Goal: Task Accomplishment & Management: Use online tool/utility

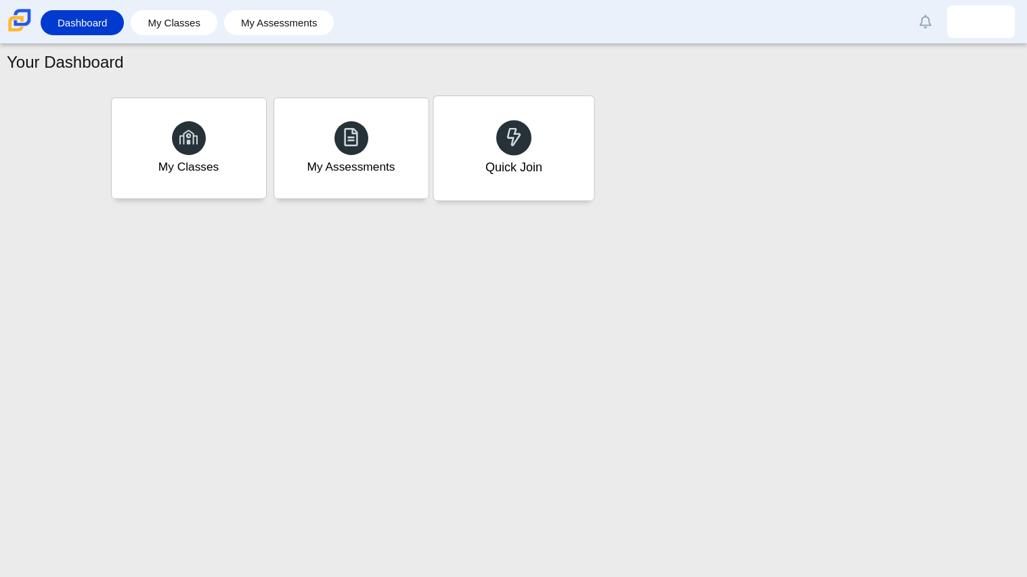
click at [574, 186] on div "Quick Join" at bounding box center [513, 148] width 160 height 104
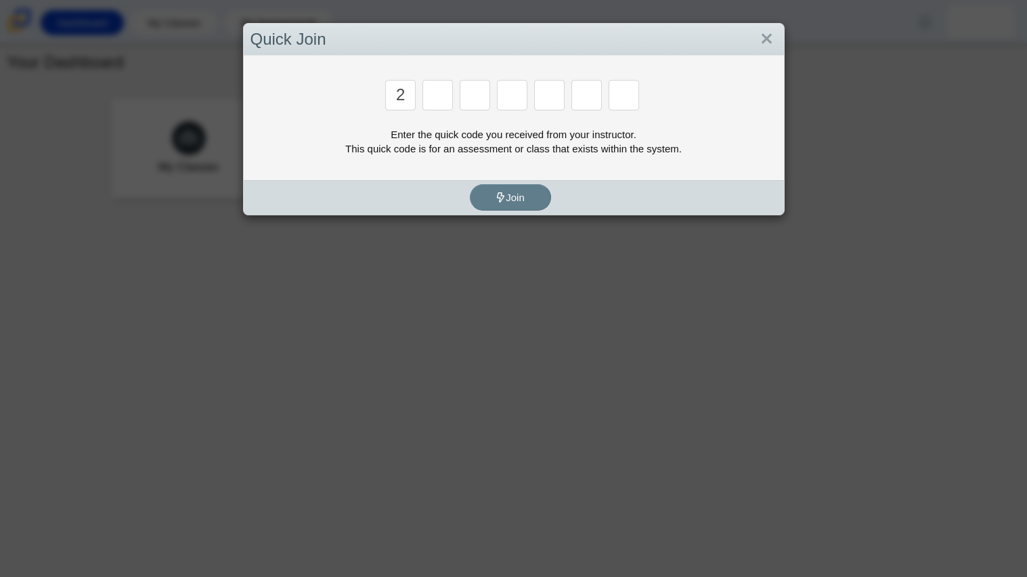
type input "2"
type input "c"
type input "u"
type input "p"
type input "s"
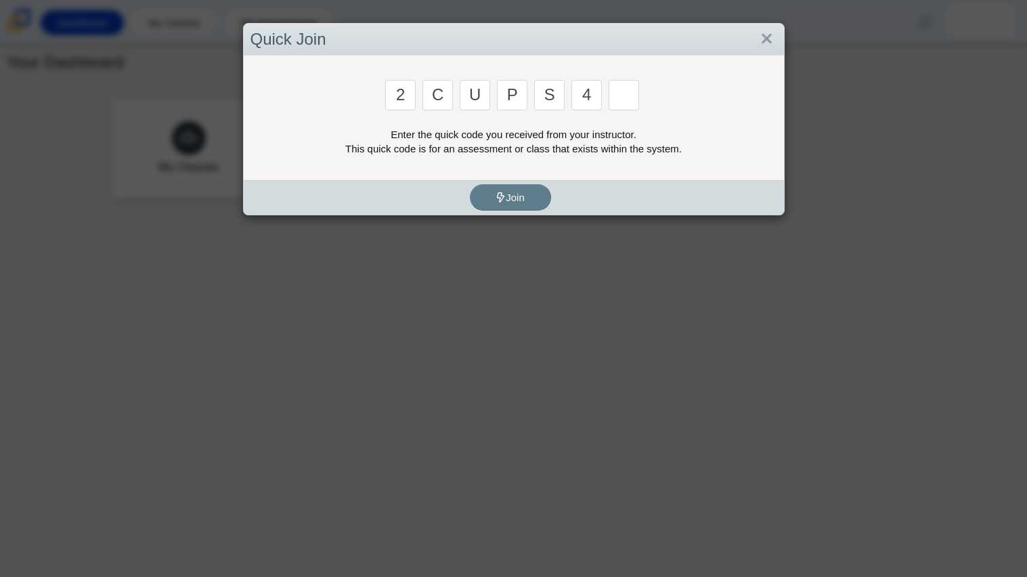
type input "4"
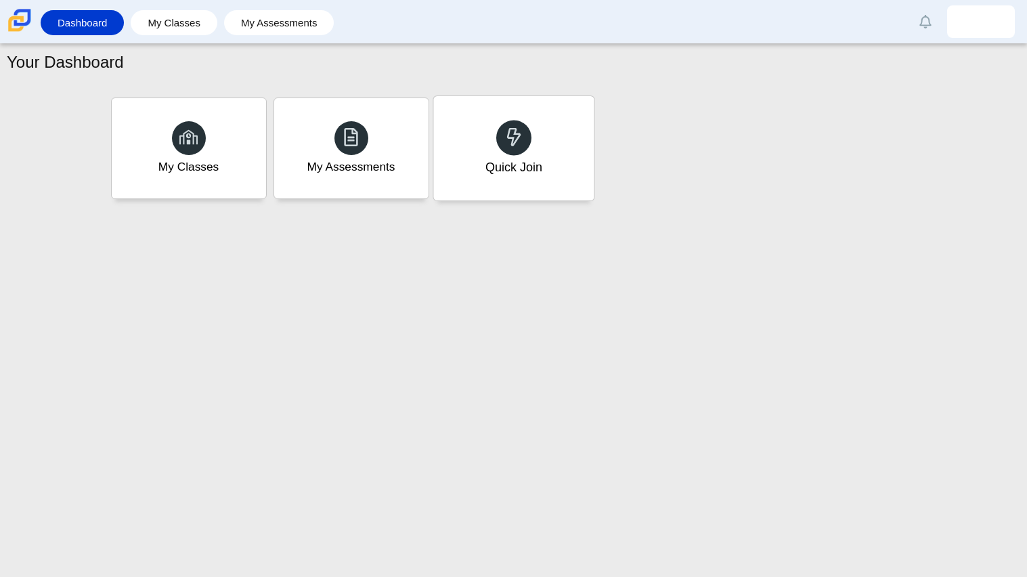
type input "a"
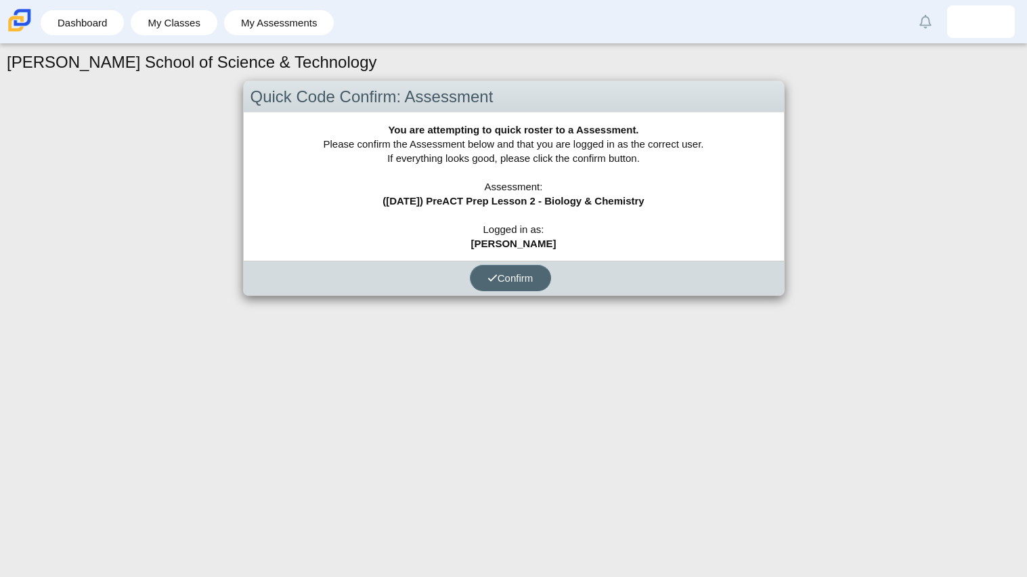
click at [519, 273] on span "Confirm" at bounding box center [510, 278] width 46 height 12
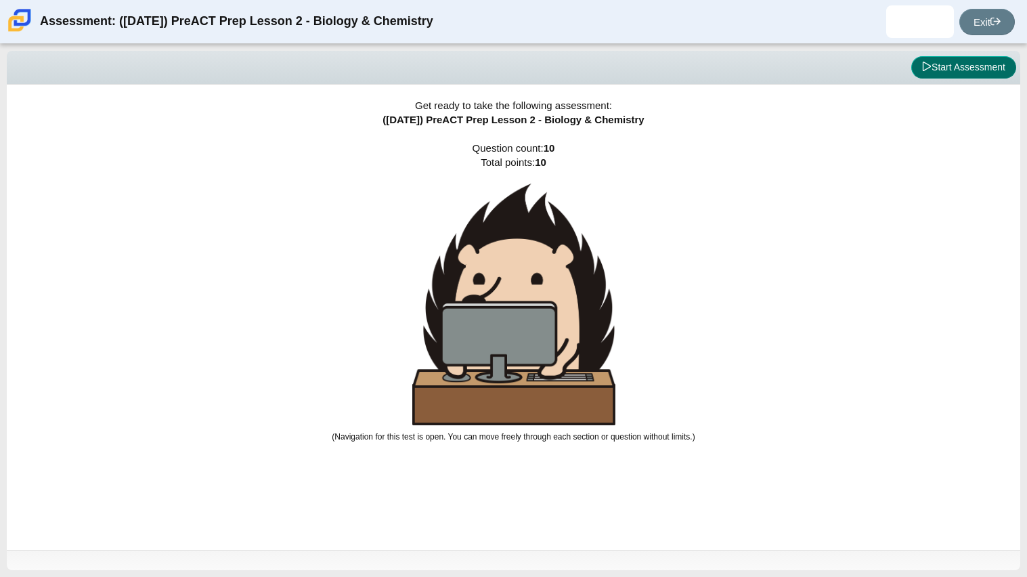
click at [927, 68] on icon at bounding box center [926, 66] width 9 height 9
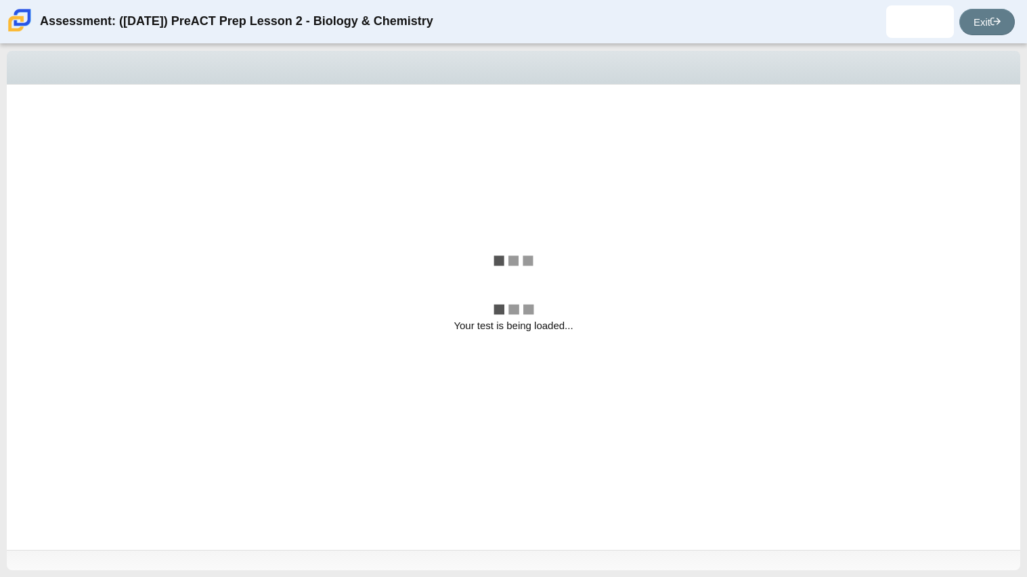
select select "88c27e0d-eae0-4ba9-ac20-9160ce6547ef"
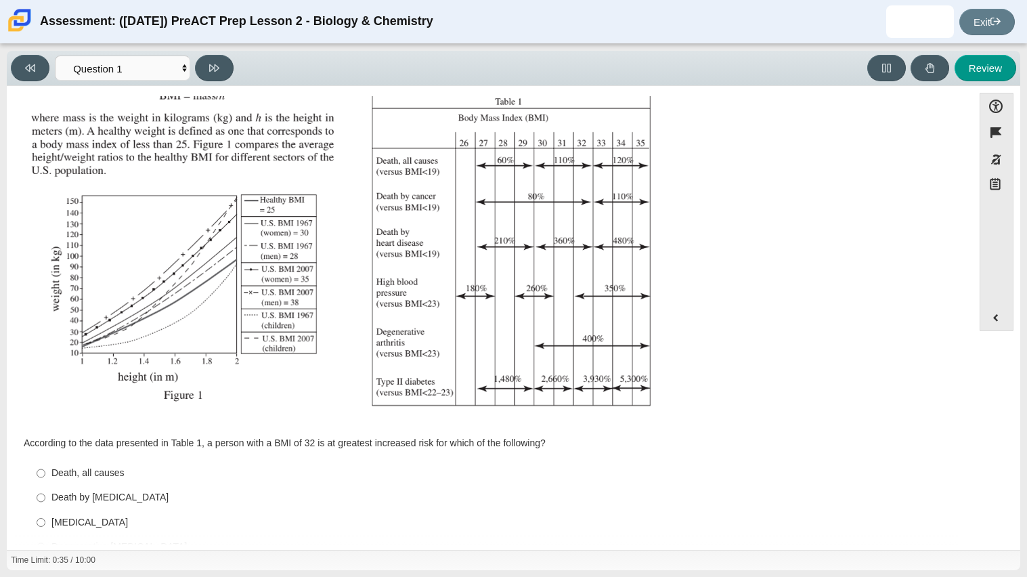
scroll to position [173, 0]
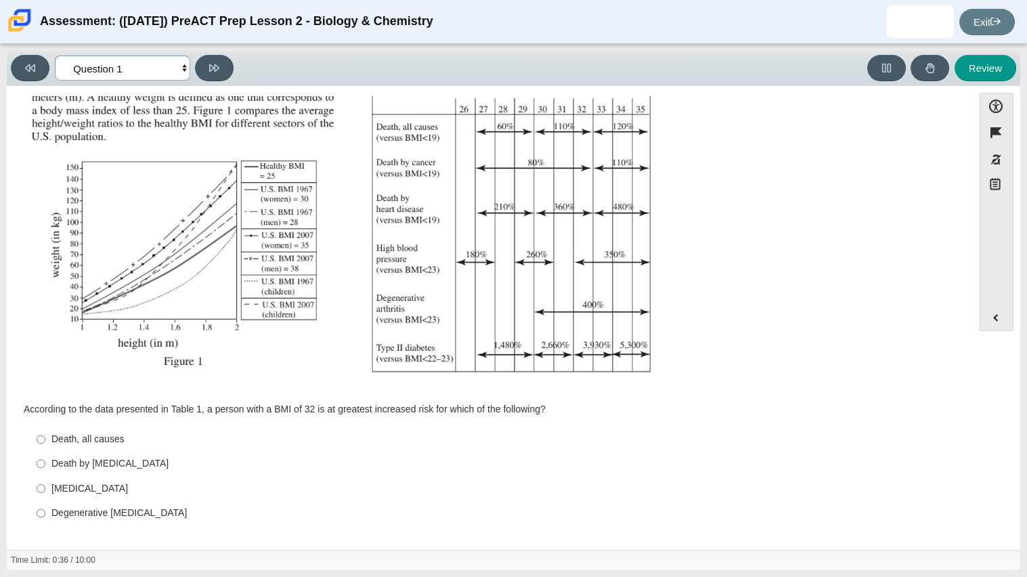
click at [184, 69] on select "Questions Question 1 Question 2 Question 3 Question 4 Question 5 Question 6 Que…" at bounding box center [122, 68] width 135 height 25
click at [419, 101] on img "Assessment items" at bounding box center [348, 162] width 644 height 454
click at [112, 481] on label "Type II [MEDICAL_DATA] II [MEDICAL_DATA]" at bounding box center [491, 488] width 928 height 24
click at [45, 481] on input "Type II [MEDICAL_DATA] II [MEDICAL_DATA]" at bounding box center [41, 488] width 9 height 24
radio input "true"
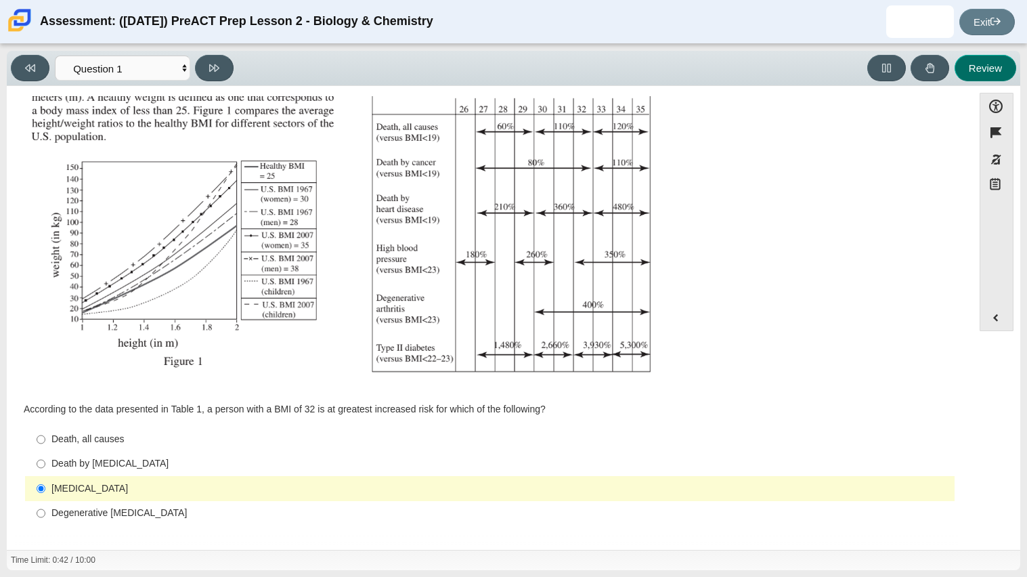
click at [984, 69] on button "Review" at bounding box center [986, 68] width 62 height 26
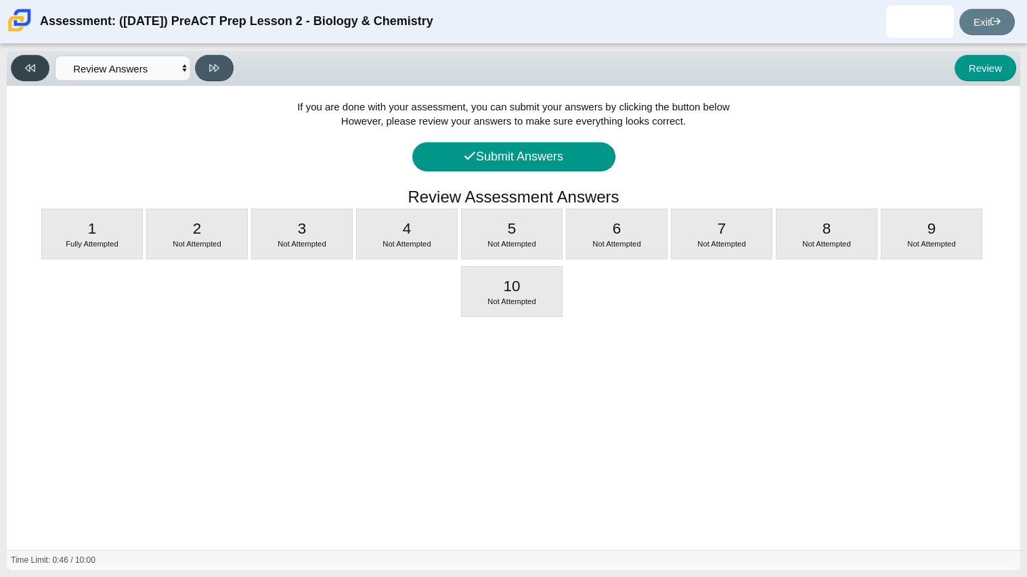
click at [20, 60] on button at bounding box center [30, 68] width 39 height 26
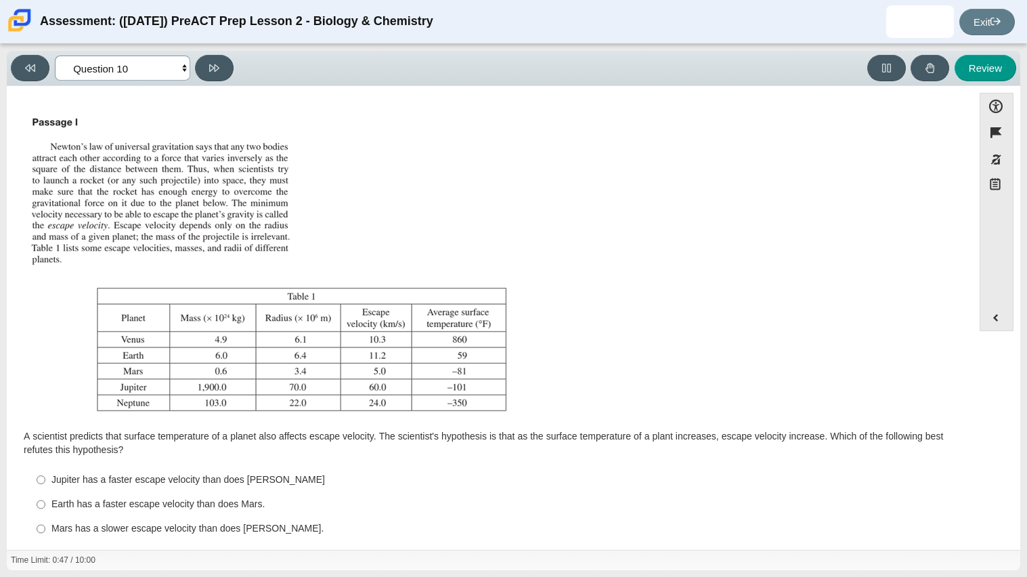
click at [159, 70] on select "Questions Question 1 Question 2 Question 3 Question 4 Question 5 Question 6 Que…" at bounding box center [122, 68] width 135 height 25
click at [55, 56] on select "Questions Question 1 Question 2 Question 3 Question 4 Question 5 Question 6 Que…" at bounding box center [122, 68] width 135 height 25
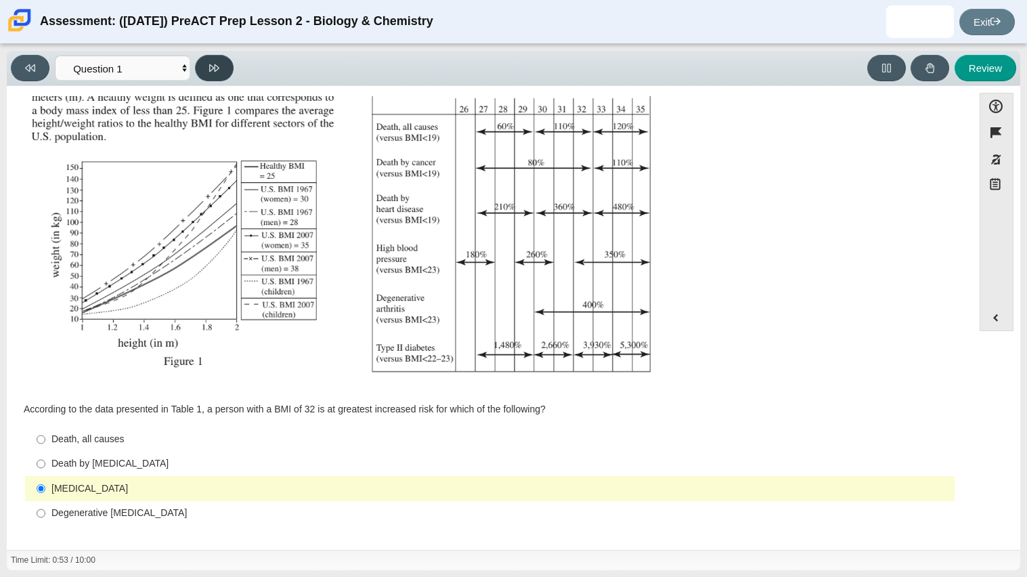
click at [222, 70] on button at bounding box center [214, 68] width 39 height 26
select select "f31ee183-ab53-48c9-9374-3a18949ab500"
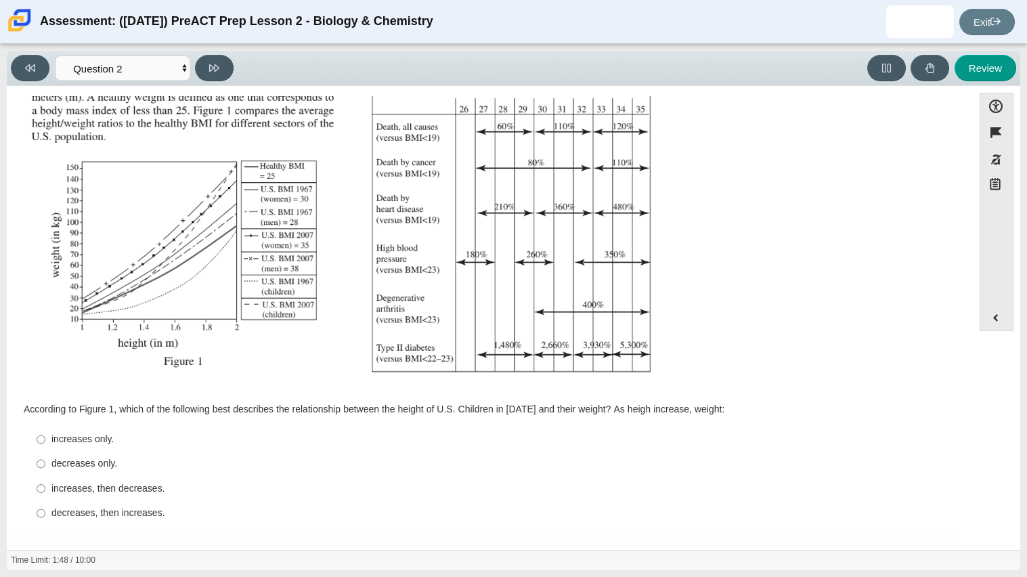
click at [112, 462] on div "decreases only." at bounding box center [500, 464] width 898 height 14
click at [45, 462] on input "decreases only. decreases only." at bounding box center [41, 464] width 9 height 24
radio input "true"
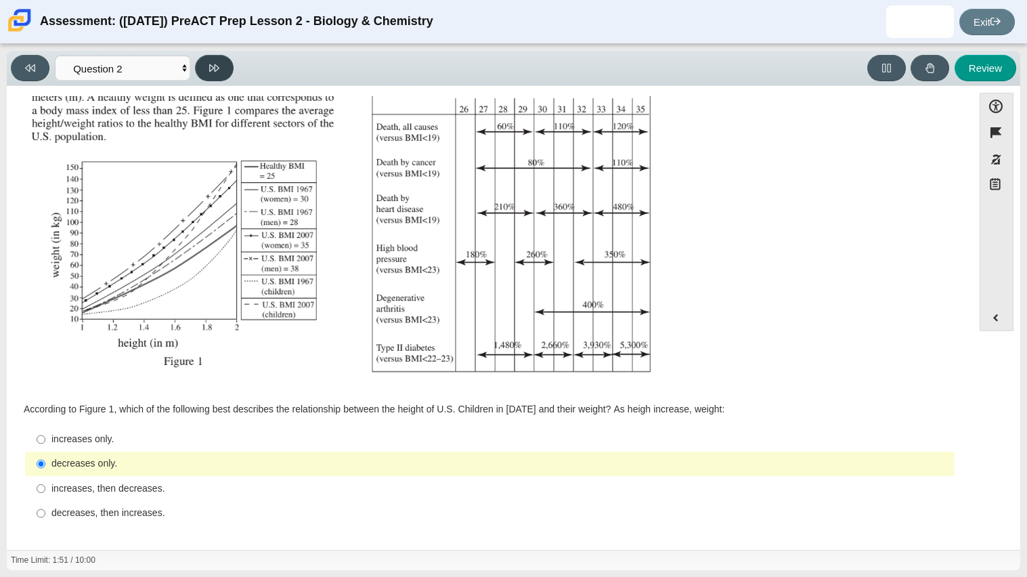
click at [201, 56] on button at bounding box center [214, 68] width 39 height 26
select select "45e82964-709e-4180-9336-970e18221224"
